Goal: Transaction & Acquisition: Purchase product/service

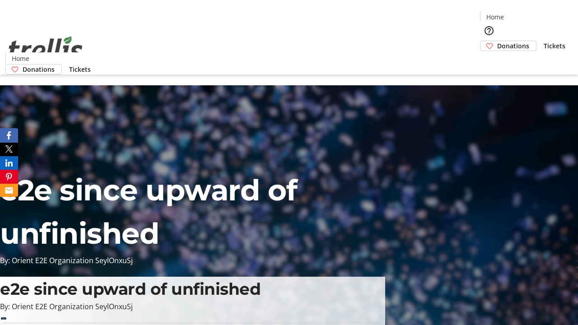
click at [497, 41] on span "Donations" at bounding box center [513, 45] width 32 height 9
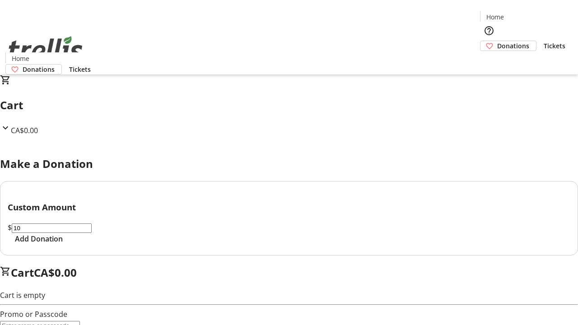
click at [63, 244] on span "Add Donation" at bounding box center [39, 238] width 48 height 11
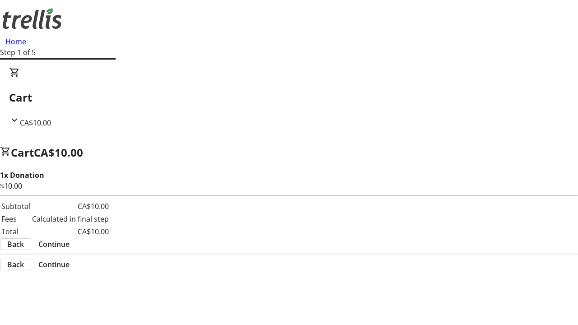
select select "CA"
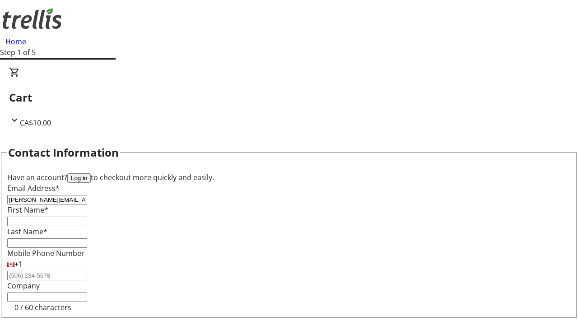
type input "[PERSON_NAME][EMAIL_ADDRESS][DOMAIN_NAME]"
type input "[PERSON_NAME]"
type input "Toy"
type input "[STREET_ADDRESS][PERSON_NAME]"
type input "Kelowna"
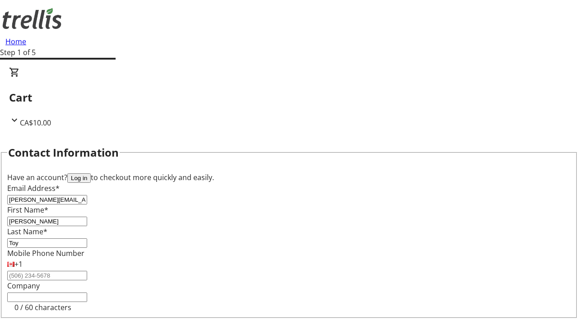
select select "BC"
type input "Kelowna"
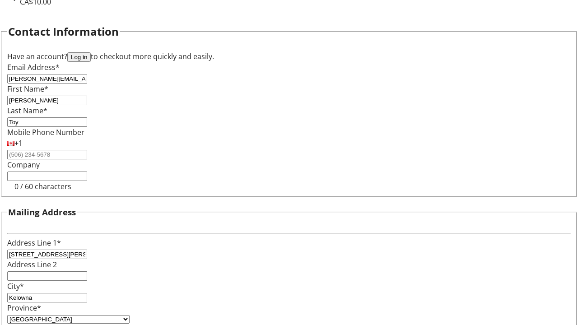
type input "V1Y 0C2"
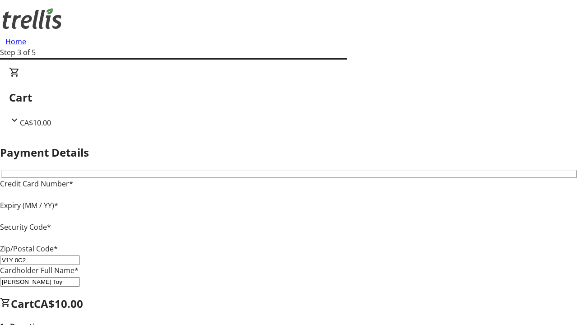
type input "V1Y 0C2"
